Goal: Use online tool/utility: Utilize a website feature to perform a specific function

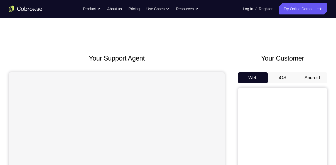
click at [313, 75] on button "Android" at bounding box center [312, 77] width 30 height 11
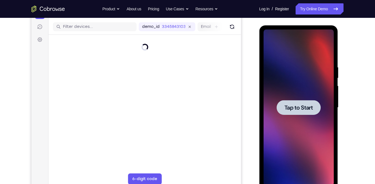
click at [295, 109] on span "Tap to Start" at bounding box center [298, 108] width 28 height 6
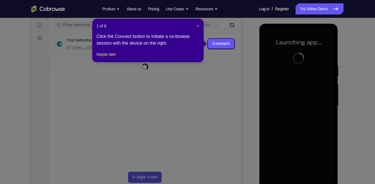
scroll to position [66, 0]
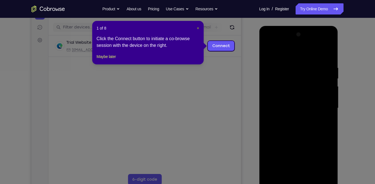
click at [198, 27] on span "×" at bounding box center [198, 28] width 2 height 4
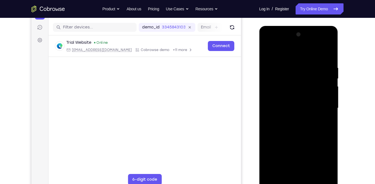
scroll to position [79, 0]
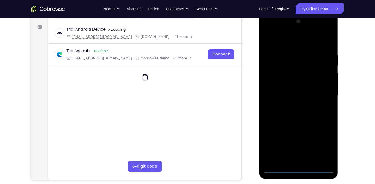
click at [299, 165] on div at bounding box center [298, 95] width 70 height 156
click at [297, 165] on div at bounding box center [298, 95] width 70 height 156
click at [299, 165] on div at bounding box center [298, 95] width 70 height 156
click at [323, 143] on div at bounding box center [298, 95] width 70 height 156
click at [285, 41] on div at bounding box center [298, 95] width 70 height 156
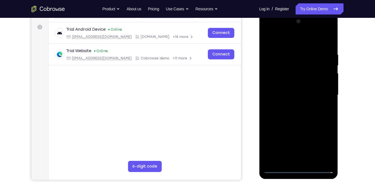
click at [276, 80] on div at bounding box center [298, 95] width 70 height 156
click at [293, 95] on div at bounding box center [298, 95] width 70 height 156
click at [294, 89] on div at bounding box center [298, 95] width 70 height 156
click at [296, 100] on div at bounding box center [298, 95] width 70 height 156
click at [292, 96] on div at bounding box center [298, 95] width 70 height 156
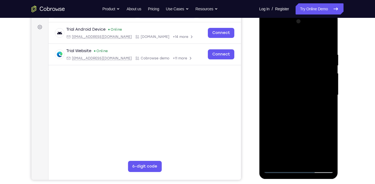
click at [326, 107] on div at bounding box center [298, 95] width 70 height 156
click at [299, 116] on div at bounding box center [298, 95] width 70 height 156
click at [272, 96] on div at bounding box center [298, 95] width 70 height 156
click at [328, 110] on div at bounding box center [298, 95] width 70 height 156
click at [302, 119] on div at bounding box center [298, 95] width 70 height 156
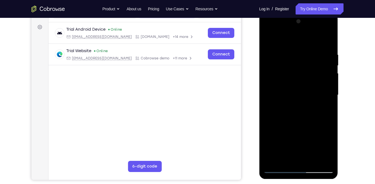
click at [316, 45] on div at bounding box center [298, 95] width 70 height 156
click at [270, 38] on div at bounding box center [298, 95] width 70 height 156
click at [300, 79] on div at bounding box center [298, 95] width 70 height 156
click at [329, 97] on div at bounding box center [298, 95] width 70 height 156
click at [331, 100] on div at bounding box center [298, 95] width 70 height 156
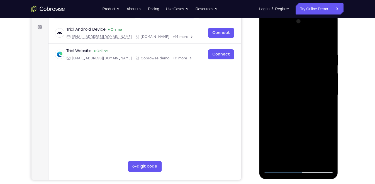
click at [331, 100] on div at bounding box center [298, 95] width 70 height 156
click at [328, 100] on div at bounding box center [298, 95] width 70 height 156
click at [326, 98] on div at bounding box center [298, 95] width 70 height 156
click at [328, 41] on div at bounding box center [298, 95] width 70 height 156
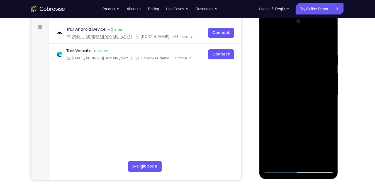
click at [273, 60] on div at bounding box center [298, 95] width 70 height 156
click at [306, 46] on div at bounding box center [298, 95] width 70 height 156
click at [268, 38] on div at bounding box center [298, 95] width 70 height 156
click at [282, 48] on div at bounding box center [298, 95] width 70 height 156
click at [319, 79] on div at bounding box center [298, 95] width 70 height 156
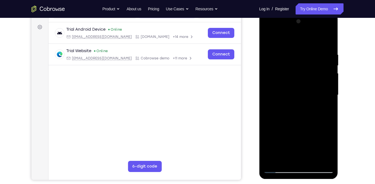
click at [278, 165] on div at bounding box center [298, 95] width 70 height 156
click at [293, 92] on div at bounding box center [298, 95] width 70 height 156
click at [278, 165] on div at bounding box center [298, 95] width 70 height 156
click at [272, 40] on div at bounding box center [298, 95] width 70 height 156
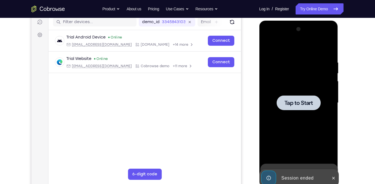
scroll to position [72, 0]
click at [296, 101] on span "Tap to Start" at bounding box center [298, 103] width 28 height 6
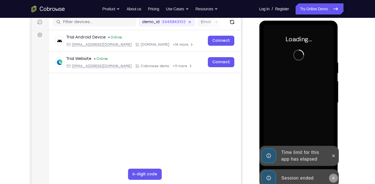
click at [336, 165] on button at bounding box center [333, 178] width 9 height 9
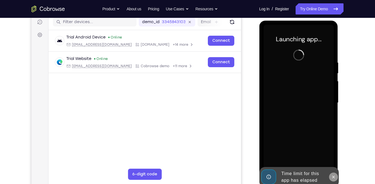
click at [334, 158] on div "Launching app..." at bounding box center [298, 104] width 79 height 166
click at [334, 165] on icon at bounding box center [333, 177] width 4 height 4
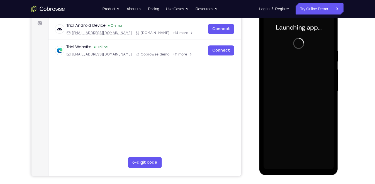
scroll to position [83, 0]
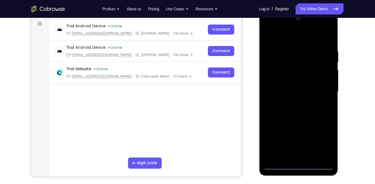
click at [298, 164] on div at bounding box center [298, 92] width 70 height 156
click at [322, 143] on div at bounding box center [298, 92] width 70 height 156
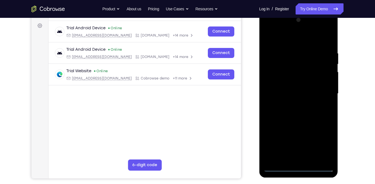
scroll to position [79, 0]
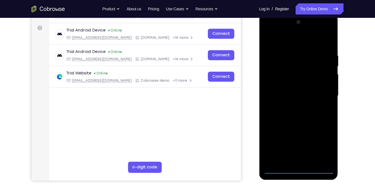
click at [294, 43] on div at bounding box center [298, 96] width 70 height 156
click at [324, 96] on div at bounding box center [298, 96] width 70 height 156
click at [292, 104] on div at bounding box center [298, 96] width 70 height 156
click at [284, 90] on div at bounding box center [298, 96] width 70 height 156
click at [286, 84] on div at bounding box center [298, 96] width 70 height 156
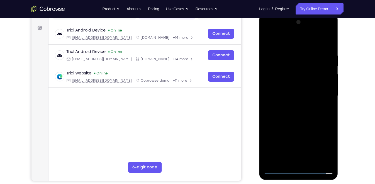
click at [292, 93] on div at bounding box center [298, 96] width 70 height 156
click at [297, 115] on div at bounding box center [298, 96] width 70 height 156
click at [293, 117] on div at bounding box center [298, 96] width 70 height 156
click at [330, 39] on div at bounding box center [298, 96] width 70 height 156
click at [278, 165] on div at bounding box center [298, 96] width 70 height 156
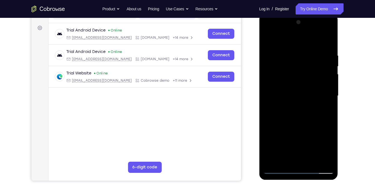
click at [311, 161] on div at bounding box center [298, 96] width 70 height 156
click at [297, 127] on div at bounding box center [298, 96] width 70 height 156
click at [303, 89] on div at bounding box center [298, 96] width 70 height 156
click at [284, 157] on div at bounding box center [298, 96] width 70 height 156
click at [306, 127] on div at bounding box center [298, 96] width 70 height 156
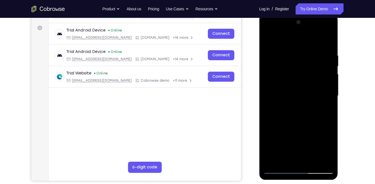
click at [304, 104] on div at bounding box center [298, 96] width 70 height 156
click at [304, 111] on div at bounding box center [298, 96] width 70 height 156
click at [268, 160] on div at bounding box center [298, 96] width 70 height 156
click at [329, 152] on div at bounding box center [298, 96] width 70 height 156
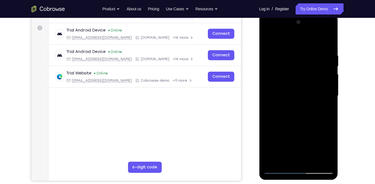
click at [329, 152] on div at bounding box center [298, 96] width 70 height 156
click at [328, 110] on div at bounding box center [298, 96] width 70 height 156
click at [277, 165] on div at bounding box center [298, 96] width 70 height 156
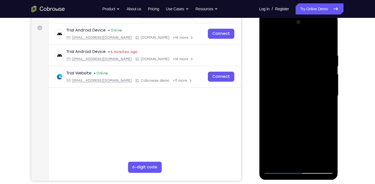
click at [278, 165] on div at bounding box center [298, 96] width 70 height 156
click at [309, 50] on div at bounding box center [298, 96] width 70 height 156
click at [321, 160] on div at bounding box center [298, 96] width 70 height 156
click at [325, 109] on div at bounding box center [298, 96] width 70 height 156
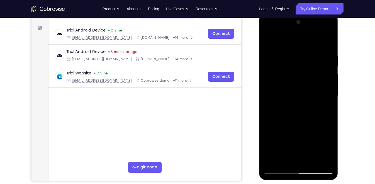
click at [325, 109] on div at bounding box center [298, 96] width 70 height 156
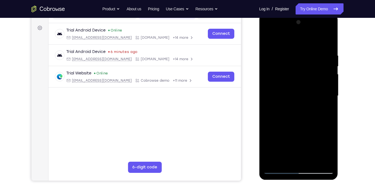
click at [325, 109] on div at bounding box center [298, 96] width 70 height 156
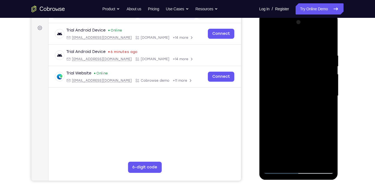
click at [325, 109] on div at bounding box center [298, 96] width 70 height 156
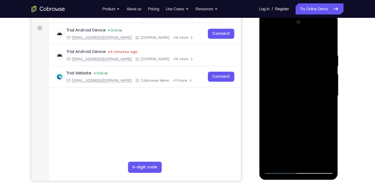
click at [325, 109] on div at bounding box center [298, 96] width 70 height 156
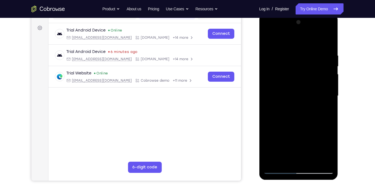
click at [271, 99] on div at bounding box center [298, 96] width 70 height 156
click at [329, 92] on div at bounding box center [298, 96] width 70 height 156
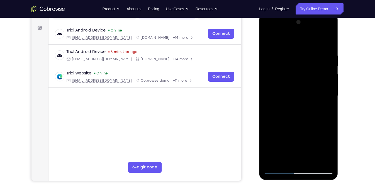
click at [325, 104] on div at bounding box center [298, 96] width 70 height 156
click at [326, 98] on div at bounding box center [298, 96] width 70 height 156
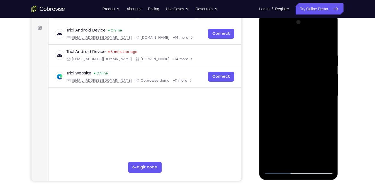
click at [326, 98] on div at bounding box center [298, 96] width 70 height 156
click at [333, 97] on div at bounding box center [298, 96] width 70 height 156
click at [327, 91] on div at bounding box center [298, 96] width 70 height 156
click at [324, 84] on div at bounding box center [298, 96] width 70 height 156
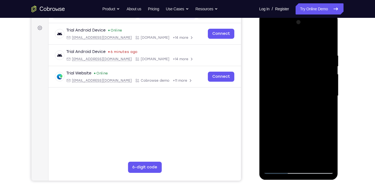
click at [324, 84] on div at bounding box center [298, 96] width 70 height 156
click at [268, 87] on div at bounding box center [298, 96] width 70 height 156
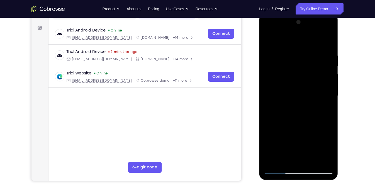
click at [328, 101] on div at bounding box center [298, 96] width 70 height 156
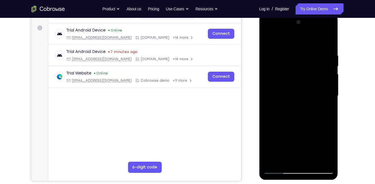
click at [328, 101] on div at bounding box center [298, 96] width 70 height 156
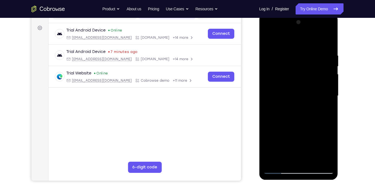
click at [328, 101] on div at bounding box center [298, 96] width 70 height 156
click at [268, 55] on div at bounding box center [298, 96] width 70 height 156
click at [331, 123] on div at bounding box center [298, 96] width 70 height 156
click at [329, 121] on div at bounding box center [298, 96] width 70 height 156
click at [268, 83] on div at bounding box center [298, 96] width 70 height 156
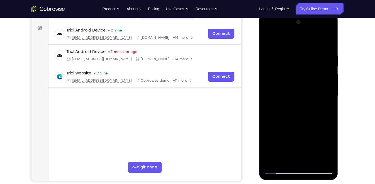
click at [268, 75] on div at bounding box center [298, 96] width 70 height 156
click at [269, 89] on div at bounding box center [298, 96] width 70 height 156
click at [266, 93] on div at bounding box center [298, 96] width 70 height 156
click at [268, 89] on div at bounding box center [298, 96] width 70 height 156
click at [325, 161] on div at bounding box center [298, 96] width 70 height 156
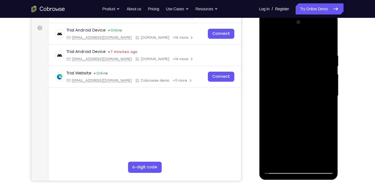
click at [300, 99] on div at bounding box center [298, 96] width 70 height 156
click at [278, 165] on div at bounding box center [298, 96] width 70 height 156
click at [327, 106] on div at bounding box center [298, 96] width 70 height 156
click at [278, 165] on div at bounding box center [298, 96] width 70 height 156
